Goal: Task Accomplishment & Management: Manage account settings

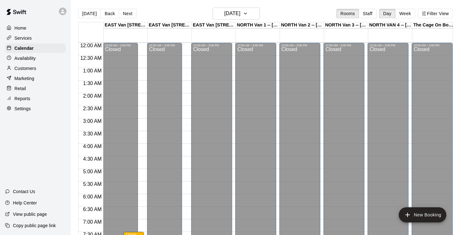
scroll to position [207, 0]
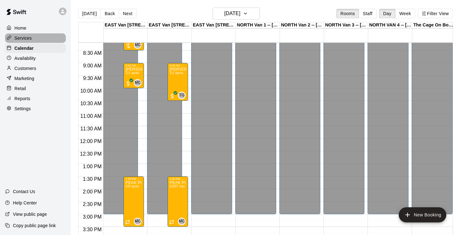
click at [25, 38] on p "Services" at bounding box center [22, 38] width 17 height 6
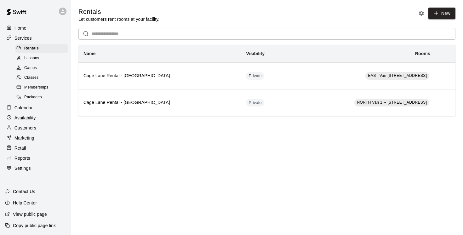
click at [30, 69] on span "Camps" at bounding box center [30, 68] width 13 height 6
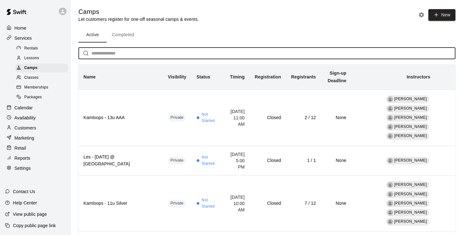
click at [100, 54] on input "text" at bounding box center [273, 54] width 364 height 12
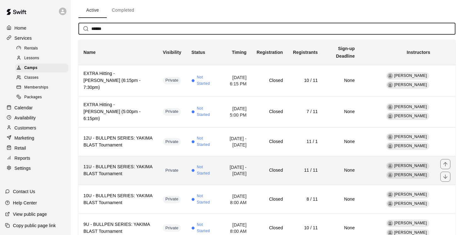
scroll to position [45, 0]
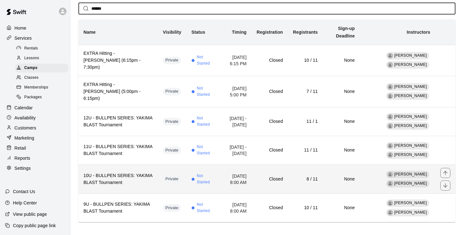
type input "******"
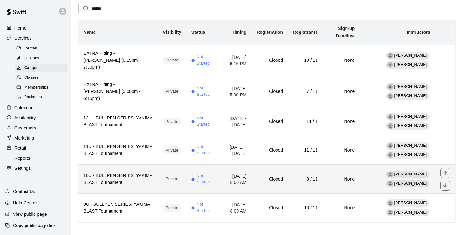
click at [145, 183] on th "10U - BULLPEN SERIES: YAKIMA BLAST Tournament" at bounding box center [117, 179] width 79 height 29
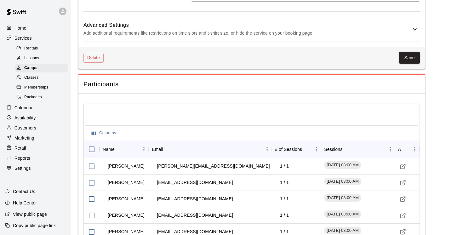
scroll to position [641, 0]
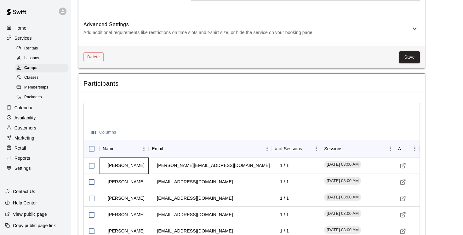
click at [122, 165] on td "[PERSON_NAME]" at bounding box center [126, 165] width 47 height 17
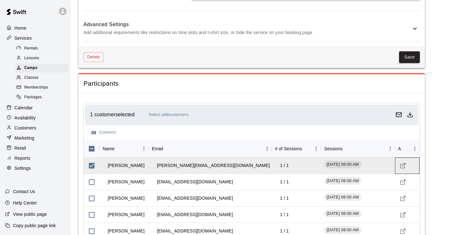
click at [398, 167] on div at bounding box center [407, 166] width 25 height 16
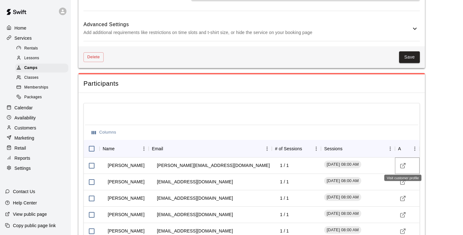
click at [403, 166] on icon "Visit customer profile" at bounding box center [403, 166] width 6 height 6
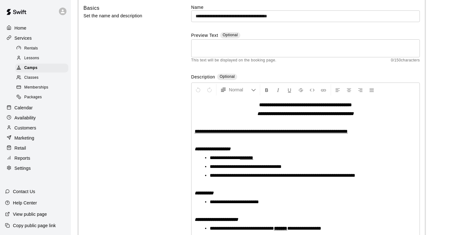
scroll to position [26, 0]
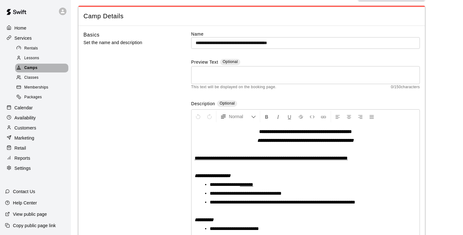
click at [34, 69] on span "Camps" at bounding box center [30, 68] width 13 height 6
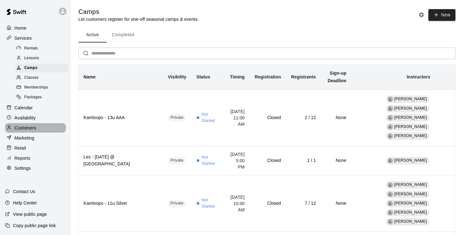
click at [24, 126] on p "Customers" at bounding box center [25, 128] width 22 height 6
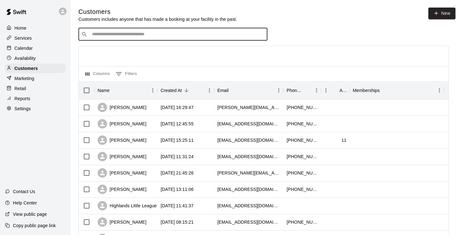
click at [119, 34] on input "Search customers by name or email" at bounding box center [177, 34] width 175 height 6
type input "****"
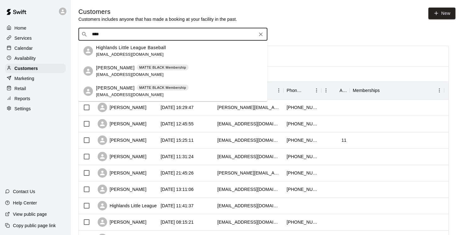
click at [112, 68] on p "[PERSON_NAME]" at bounding box center [115, 67] width 38 height 7
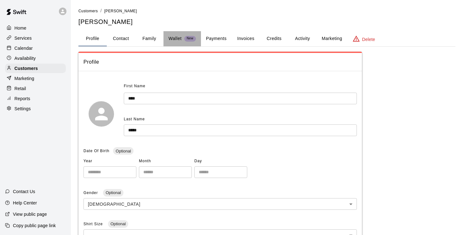
click at [177, 39] on p "Wallet" at bounding box center [175, 38] width 13 height 7
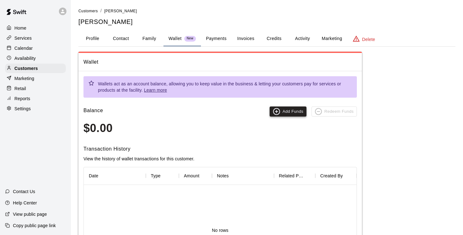
click at [290, 111] on button "Add Funds" at bounding box center [288, 111] width 37 height 10
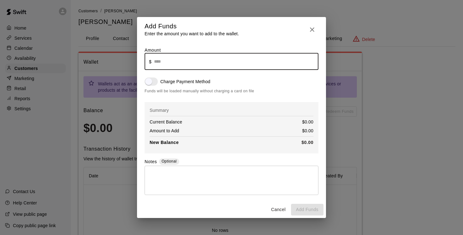
click at [166, 60] on input "text" at bounding box center [236, 61] width 164 height 17
type input "******"
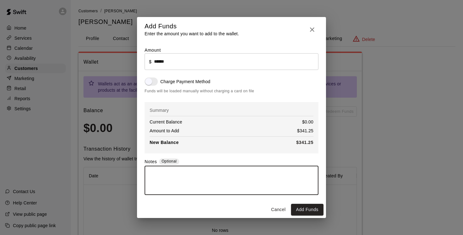
click at [162, 172] on textarea at bounding box center [231, 180] width 165 height 19
type textarea "*"
type textarea "**********"
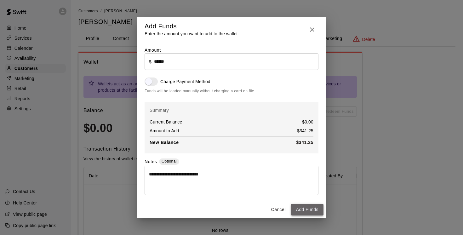
click at [308, 213] on button "Add Funds" at bounding box center [307, 210] width 32 height 12
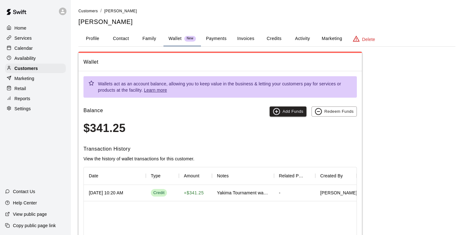
click at [210, 130] on h3 "$341.25" at bounding box center [219, 128] width 273 height 13
click at [267, 193] on div "Yakima Tournament was cancelled" at bounding box center [243, 193] width 52 height 6
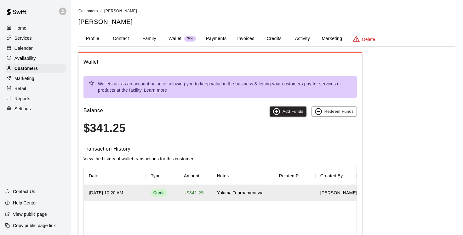
click at [276, 195] on div "-" at bounding box center [294, 193] width 41 height 16
click at [247, 192] on div "Yakima Tournament was cancelled" at bounding box center [243, 193] width 52 height 6
drag, startPoint x: 233, startPoint y: 191, endPoint x: 293, endPoint y: 193, distance: 60.8
click at [293, 193] on div "[DATE] 10:20 AM Credit + $341.25 Yakima Tournament was cancelled - [PERSON_NAME]" at bounding box center [220, 193] width 273 height 16
drag, startPoint x: 293, startPoint y: 193, endPoint x: 290, endPoint y: 193, distance: 3.8
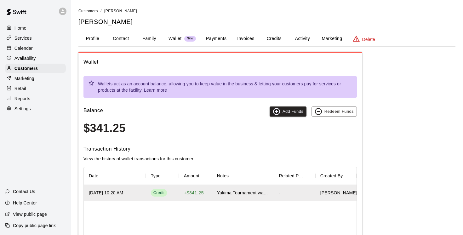
click at [292, 193] on div "-" at bounding box center [294, 193] width 41 height 16
click at [279, 194] on div "-" at bounding box center [294, 193] width 41 height 16
click at [289, 196] on div "-" at bounding box center [294, 193] width 41 height 16
click at [269, 196] on div "Yakima Tournament was cancelled" at bounding box center [243, 193] width 62 height 16
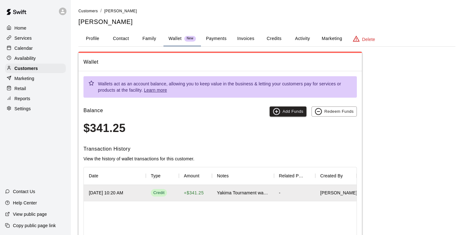
click at [279, 193] on div "-" at bounding box center [294, 193] width 41 height 16
click at [253, 199] on div "Yakima Tournament was cancelled" at bounding box center [243, 193] width 62 height 16
click at [247, 194] on div "Yakima Tournament was cancelled" at bounding box center [243, 193] width 52 height 6
click at [246, 198] on div "Yakima Tournament was cancelled" at bounding box center [243, 193] width 62 height 16
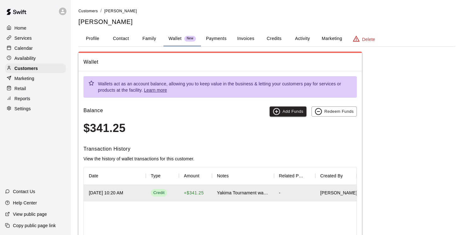
drag, startPoint x: 251, startPoint y: 200, endPoint x: 253, endPoint y: 204, distance: 3.9
click at [252, 202] on div "[DATE] 10:20 AM Credit + $341.25 Yakima Tournament was cancelled - [PERSON_NAME]" at bounding box center [220, 230] width 273 height 91
click at [253, 204] on div "[DATE] 10:20 AM Credit + $341.25 Yakima Tournament was cancelled - [PERSON_NAME]" at bounding box center [220, 230] width 273 height 91
click at [261, 202] on div "[DATE] 10:20 AM Credit + $341.25 Yakima Tournament was cancelled - [PERSON_NAME]" at bounding box center [220, 230] width 273 height 91
drag, startPoint x: 221, startPoint y: 191, endPoint x: 277, endPoint y: 194, distance: 55.2
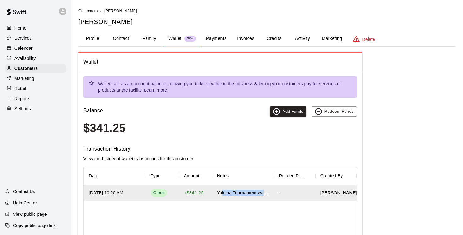
click at [277, 194] on div "[DATE] 10:20 AM Credit + $341.25 Yakima Tournament was cancelled - [PERSON_NAME]" at bounding box center [220, 193] width 273 height 16
click at [275, 194] on div "-" at bounding box center [294, 193] width 41 height 16
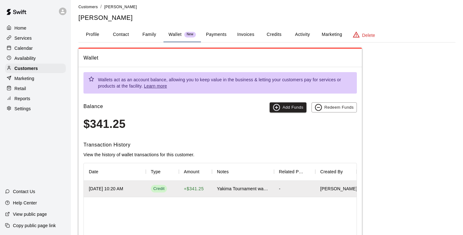
scroll to position [8, 0]
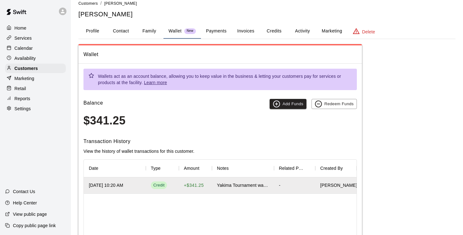
click at [151, 83] on link "Learn more" at bounding box center [155, 82] width 23 height 5
click at [22, 38] on p "Services" at bounding box center [22, 38] width 17 height 6
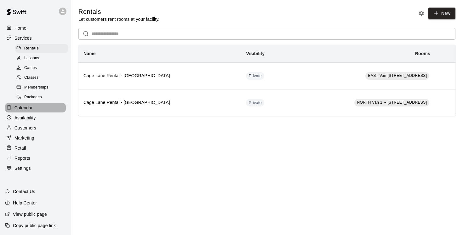
click at [27, 108] on p "Calendar" at bounding box center [23, 108] width 18 height 6
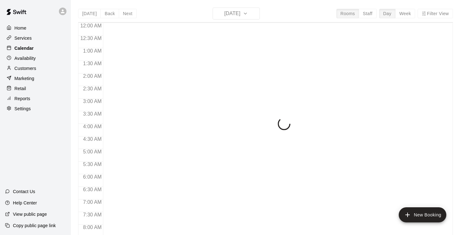
scroll to position [276, 0]
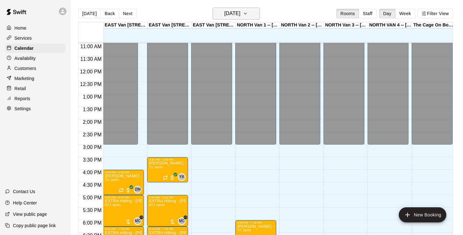
click at [248, 13] on icon "button" at bounding box center [245, 14] width 5 height 8
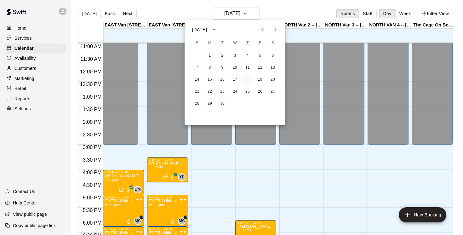
click at [249, 78] on button "18" at bounding box center [247, 79] width 11 height 11
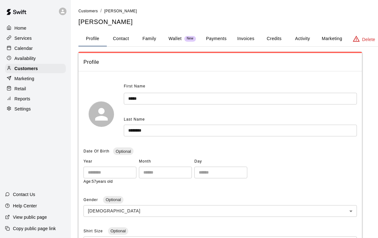
click at [174, 37] on p "Wallet" at bounding box center [175, 38] width 13 height 7
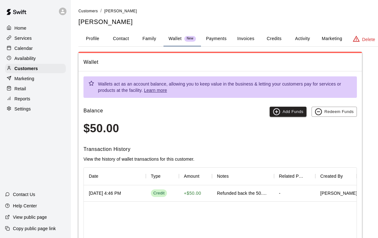
click at [151, 39] on button "Family" at bounding box center [149, 38] width 28 height 15
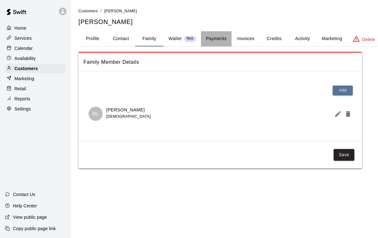
click at [221, 40] on button "Payments" at bounding box center [216, 38] width 31 height 15
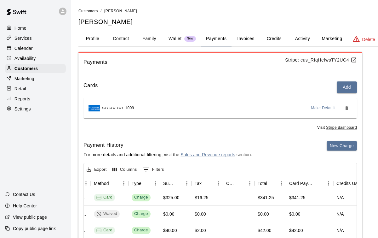
scroll to position [134, 186]
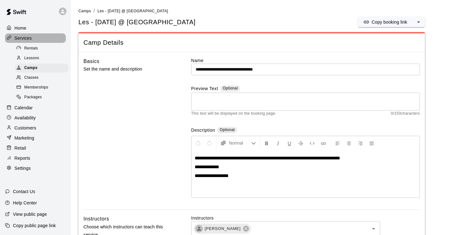
click at [23, 38] on p "Services" at bounding box center [22, 38] width 17 height 6
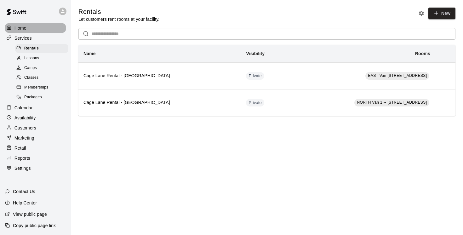
click at [22, 26] on p "Home" at bounding box center [20, 28] width 12 height 6
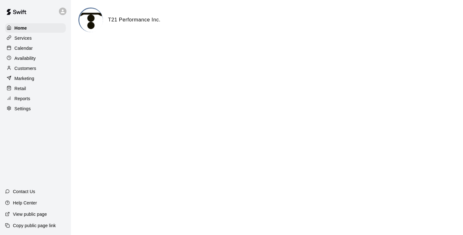
click at [27, 38] on p "Services" at bounding box center [22, 38] width 17 height 6
